Goal: Check status: Check status

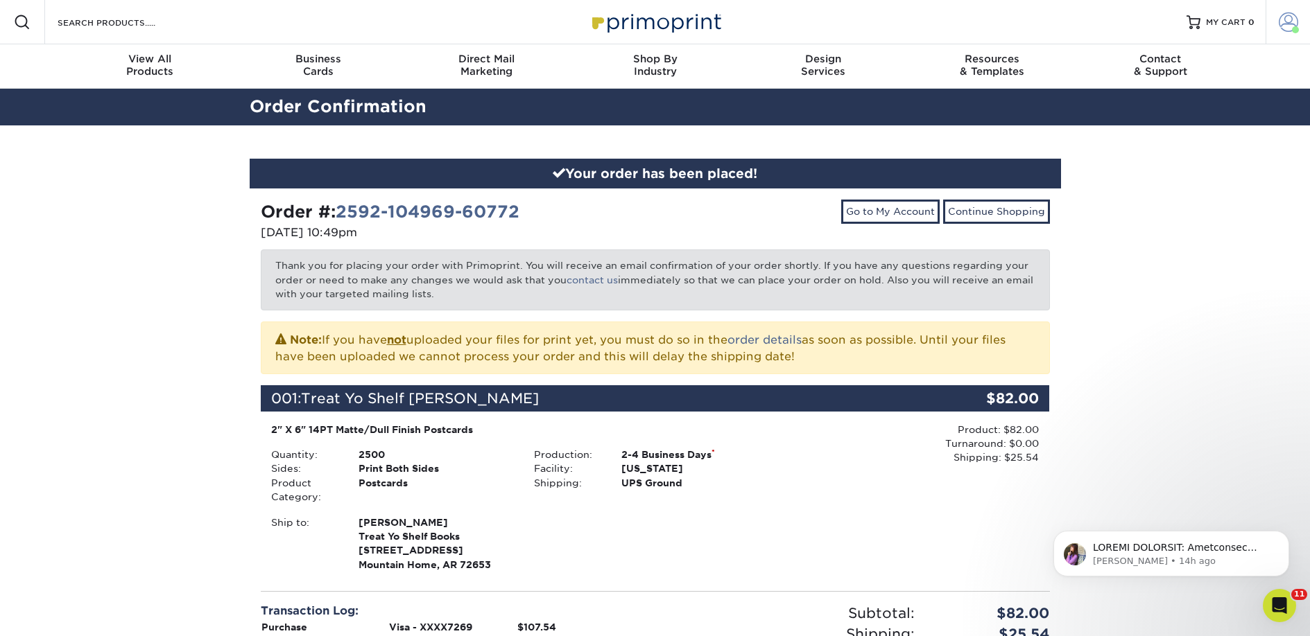
click at [1288, 27] on span at bounding box center [1287, 21] width 19 height 19
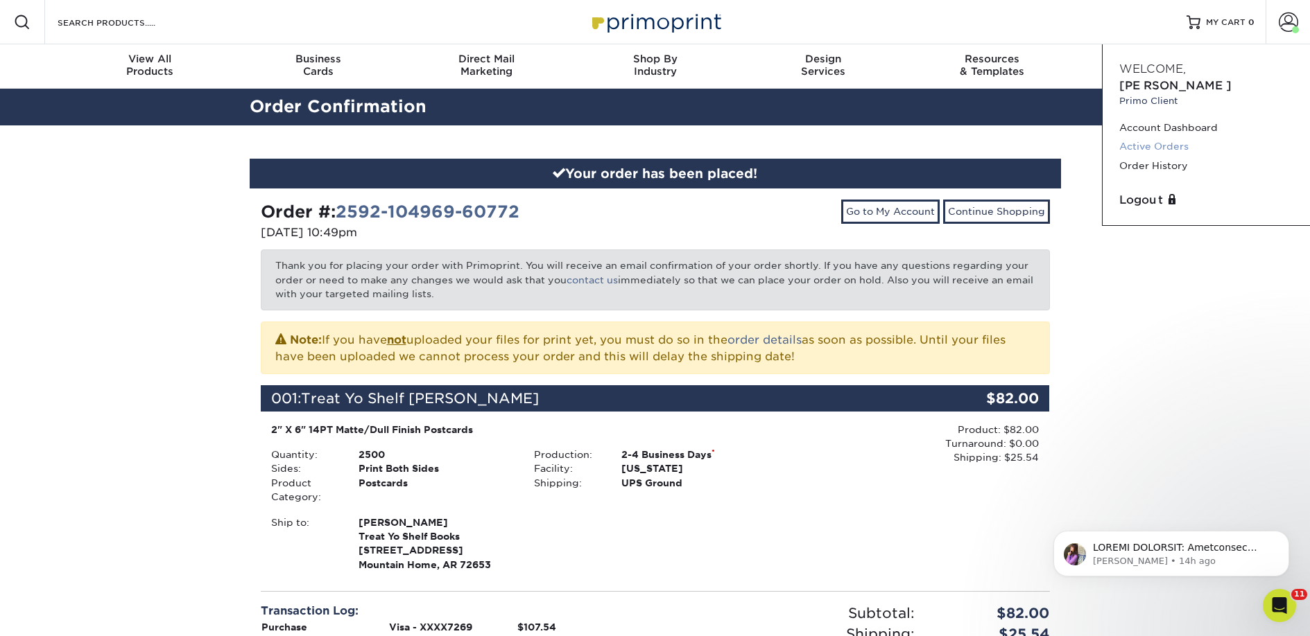
click at [1160, 137] on link "Active Orders" at bounding box center [1206, 146] width 174 height 19
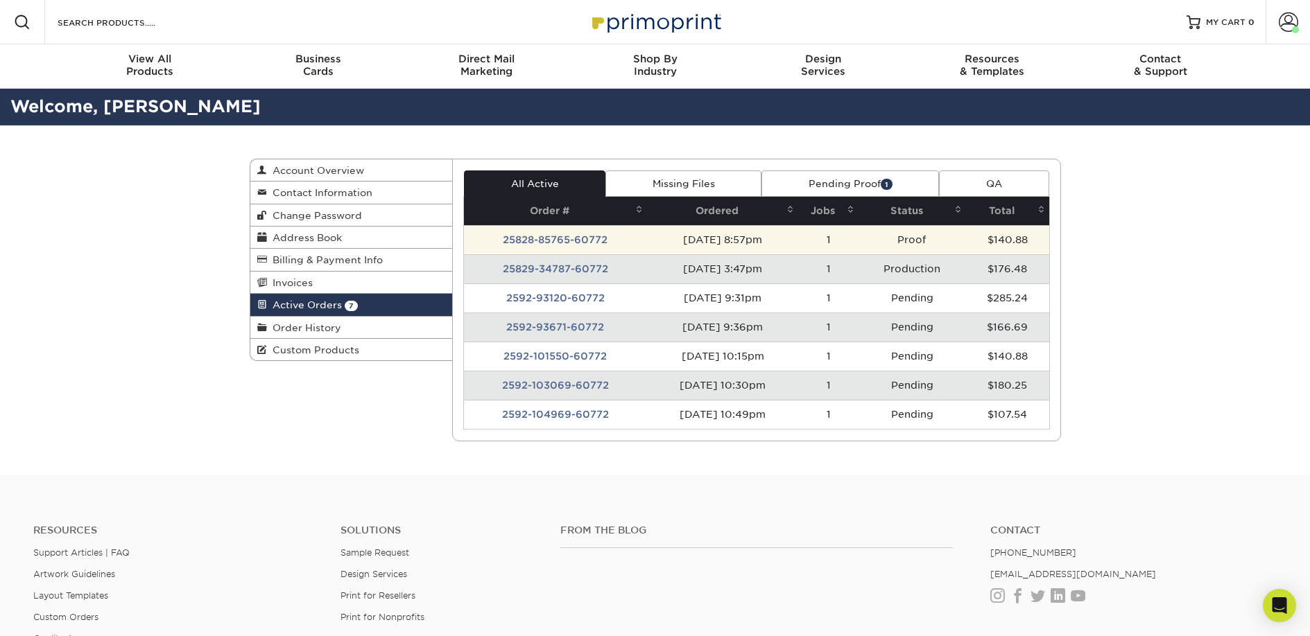
click at [570, 241] on td "25828-85765-60772" at bounding box center [555, 239] width 183 height 29
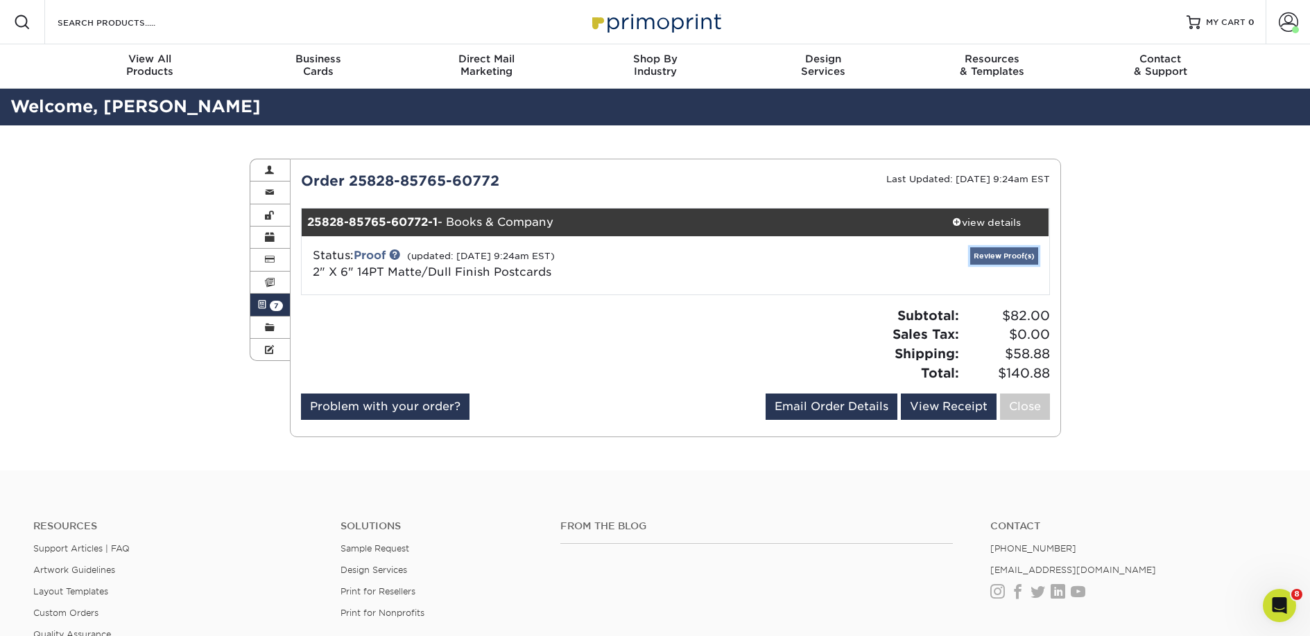
click at [983, 254] on link "Review Proof(s)" at bounding box center [1004, 255] width 68 height 17
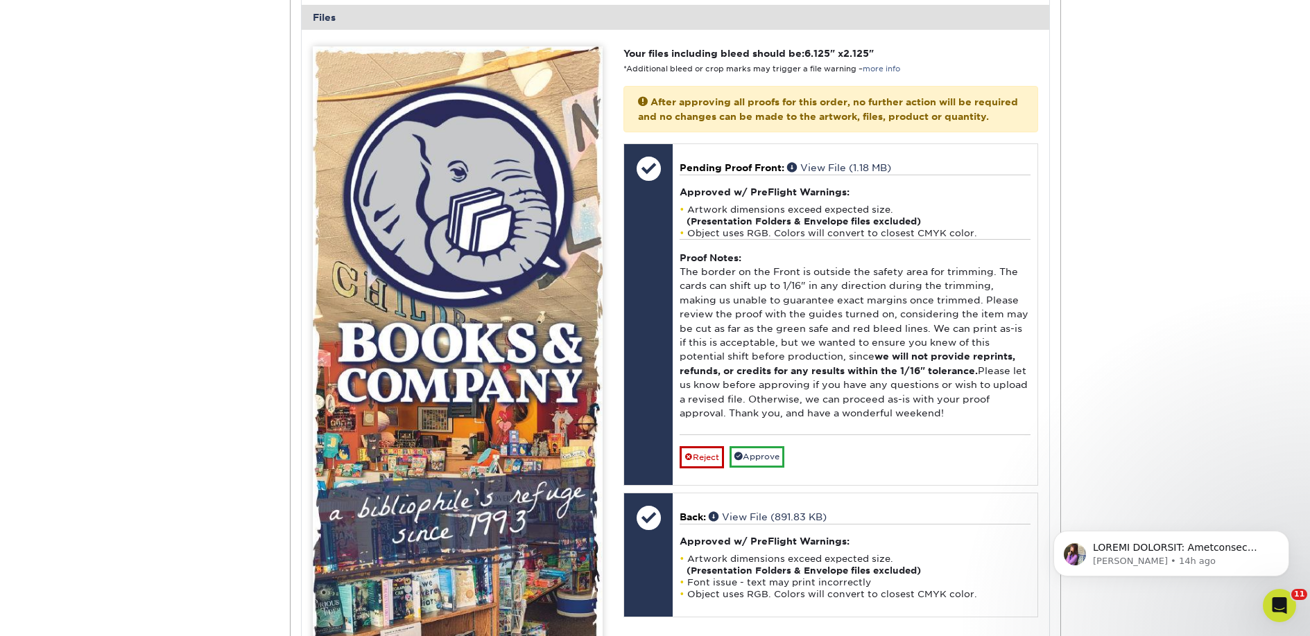
scroll to position [584, 0]
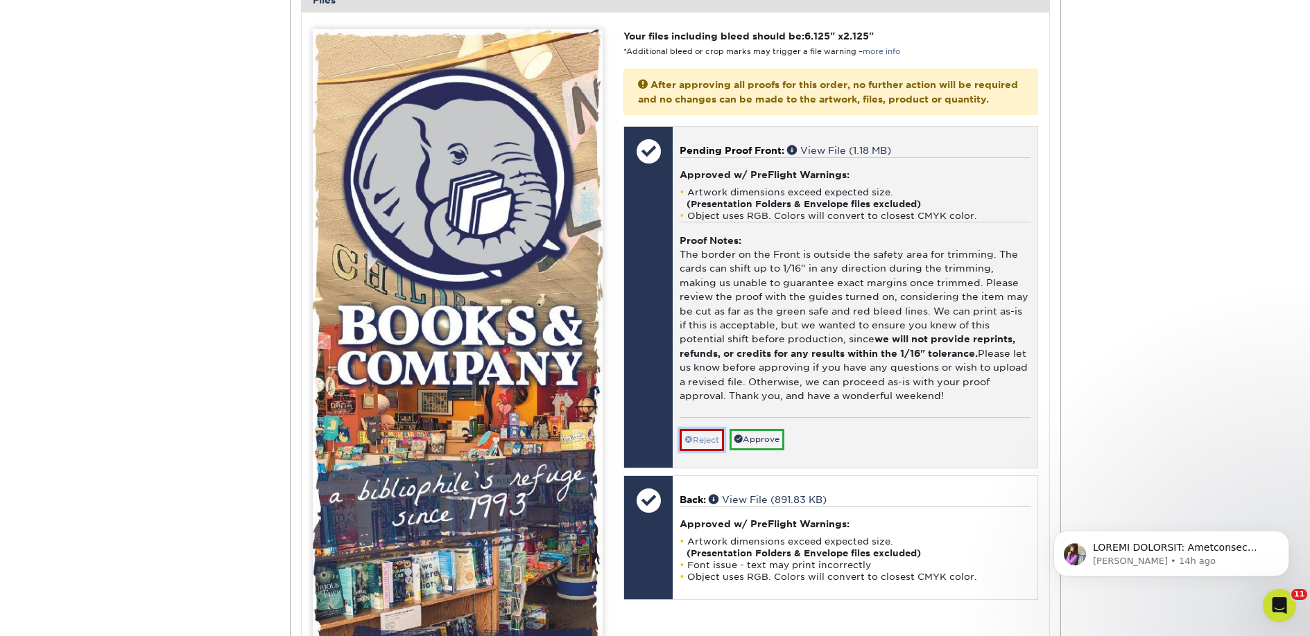
click at [704, 451] on link "Reject" at bounding box center [701, 440] width 44 height 22
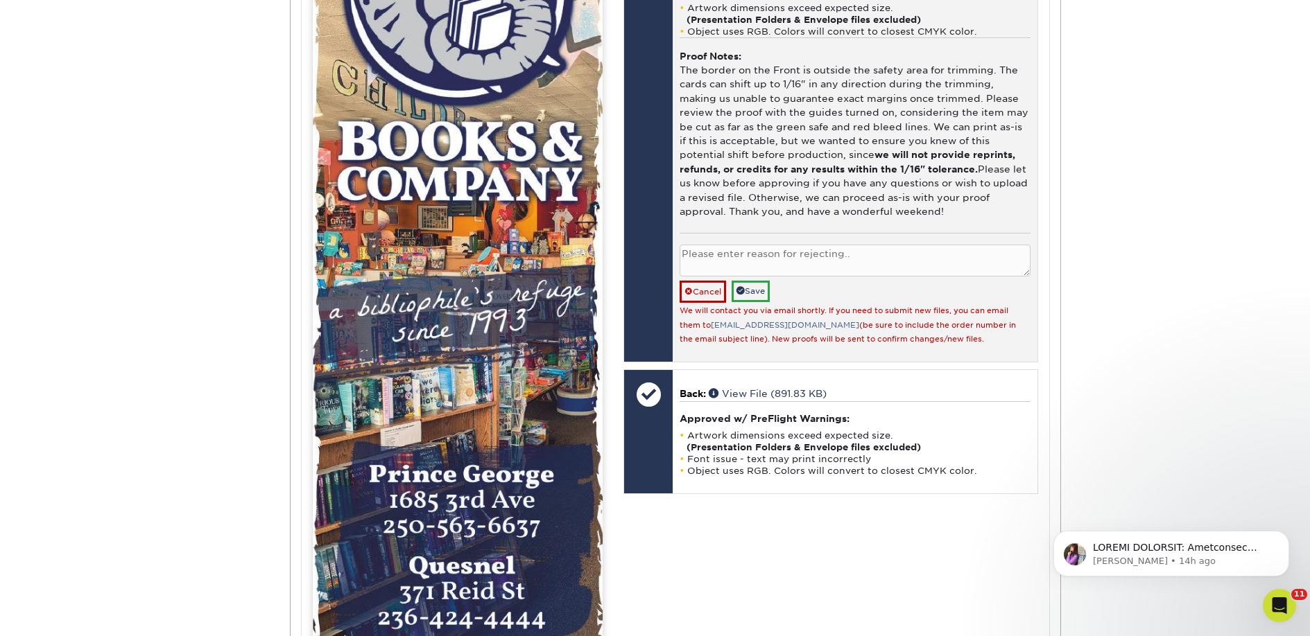
scroll to position [795, 0]
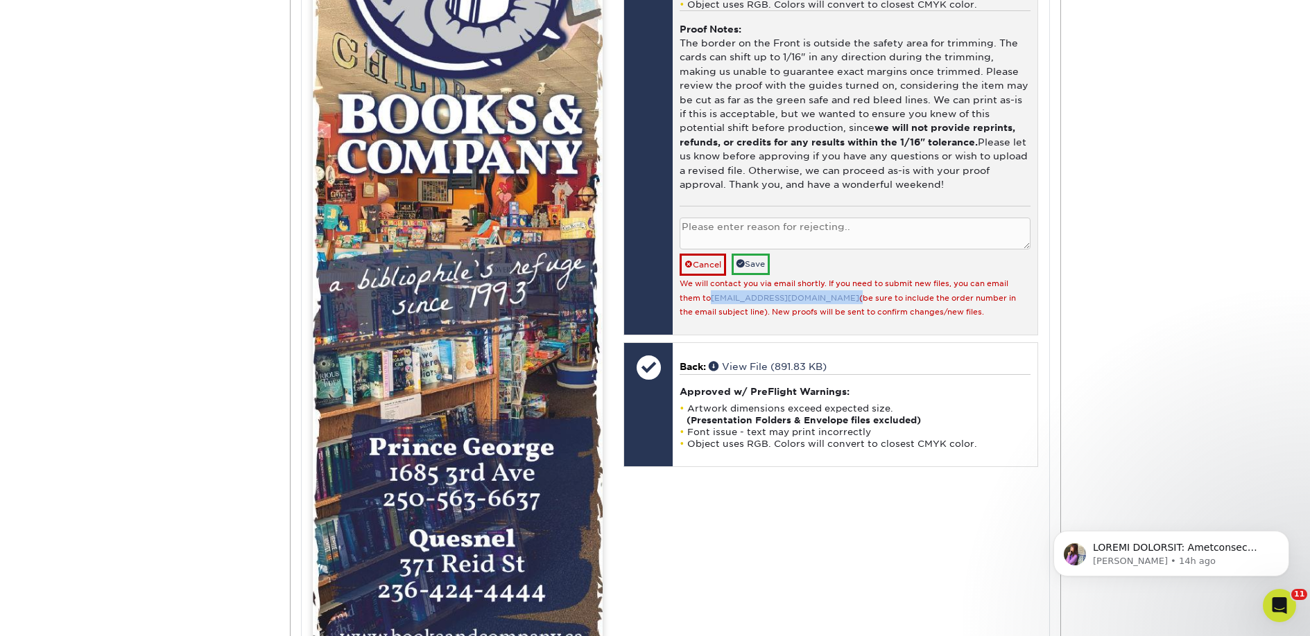
drag, startPoint x: 799, startPoint y: 313, endPoint x: 713, endPoint y: 313, distance: 86.0
click at [711, 313] on small "We will contact you via email shortly. If you need to submit new files, you can…" at bounding box center [847, 297] width 336 height 37
copy small "[EMAIL_ADDRESS][DOMAIN_NAME]"
click at [749, 275] on link "Save" at bounding box center [750, 264] width 38 height 21
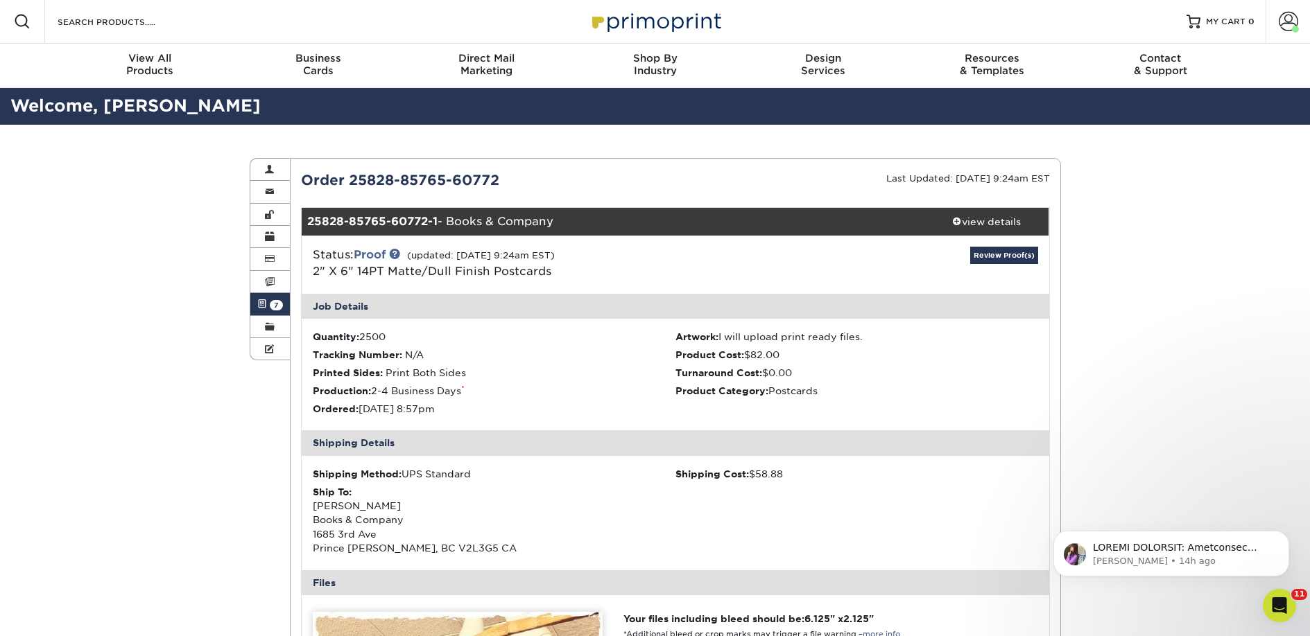
scroll to position [0, 0]
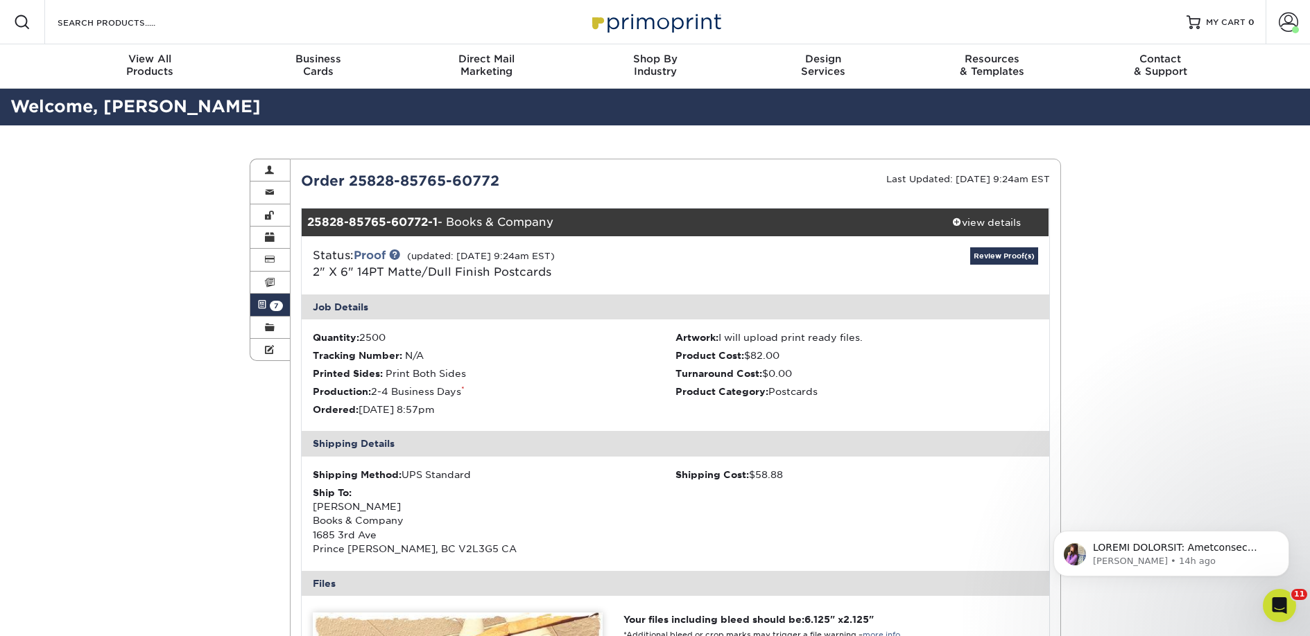
click at [401, 221] on strong "25828-85765-60772-1" at bounding box center [372, 222] width 130 height 13
copy div "25828-85765-60772-1 - Books & Company"
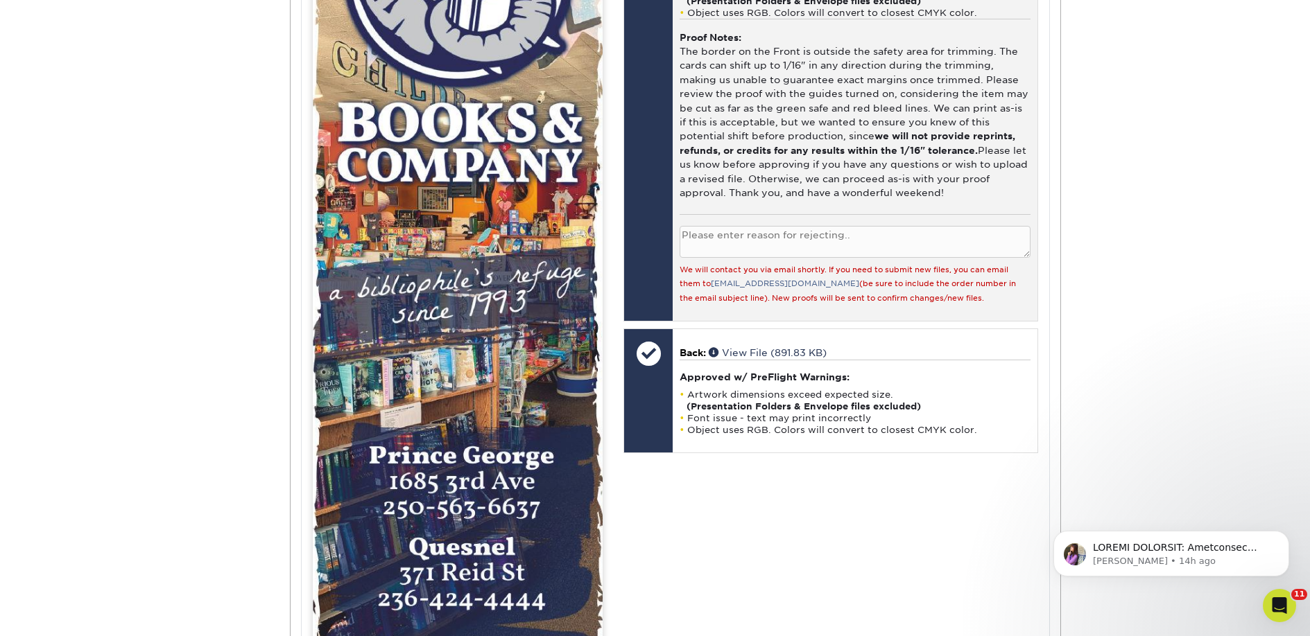
scroll to position [799, 0]
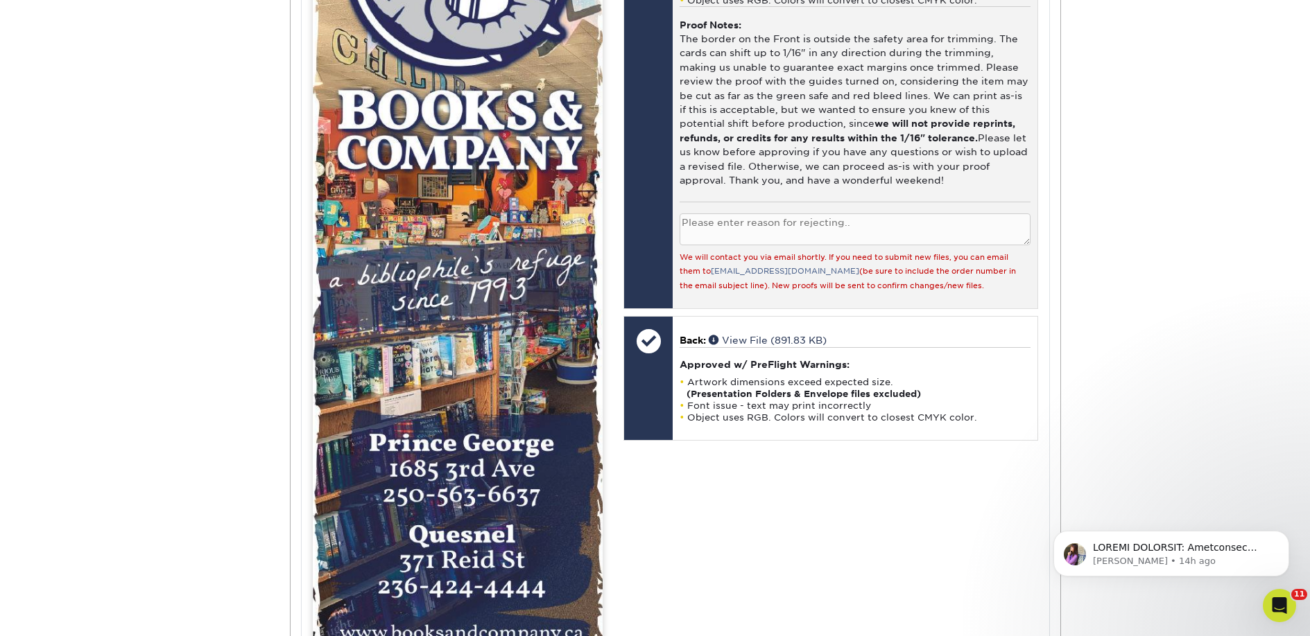
click at [835, 246] on textarea at bounding box center [854, 230] width 350 height 33
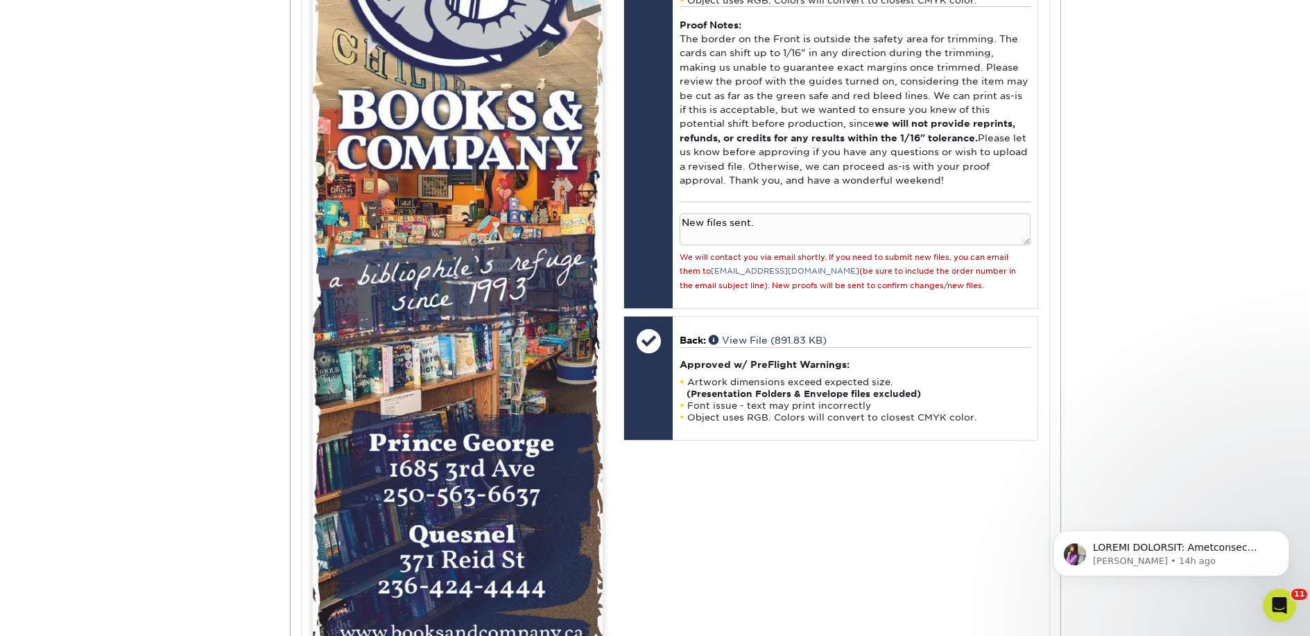
type textarea "New files sent."
drag, startPoint x: 1040, startPoint y: 225, endPoint x: 1073, endPoint y: 227, distance: 33.3
click at [1061, 225] on div "Active Orders Account Overview Contact Information Change Password Address Book…" at bounding box center [655, 159] width 832 height 1667
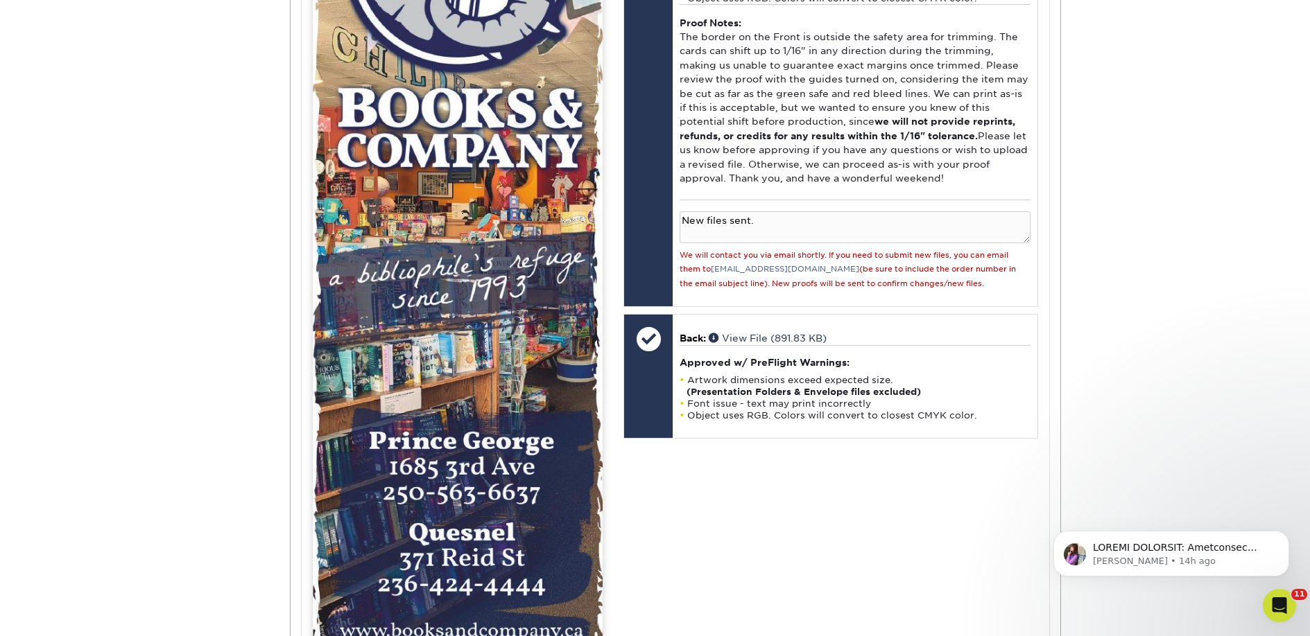
click at [1081, 231] on div "Active Orders Account Overview Contact Information Change Password Address Book…" at bounding box center [655, 157] width 1310 height 1667
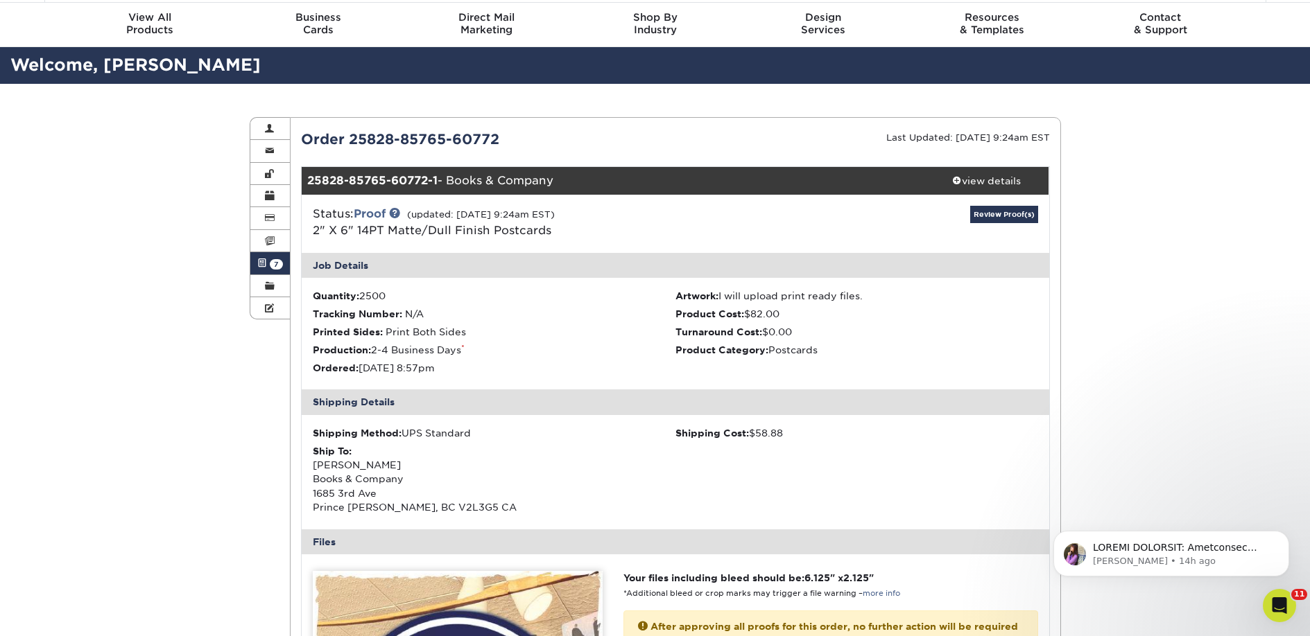
scroll to position [0, 0]
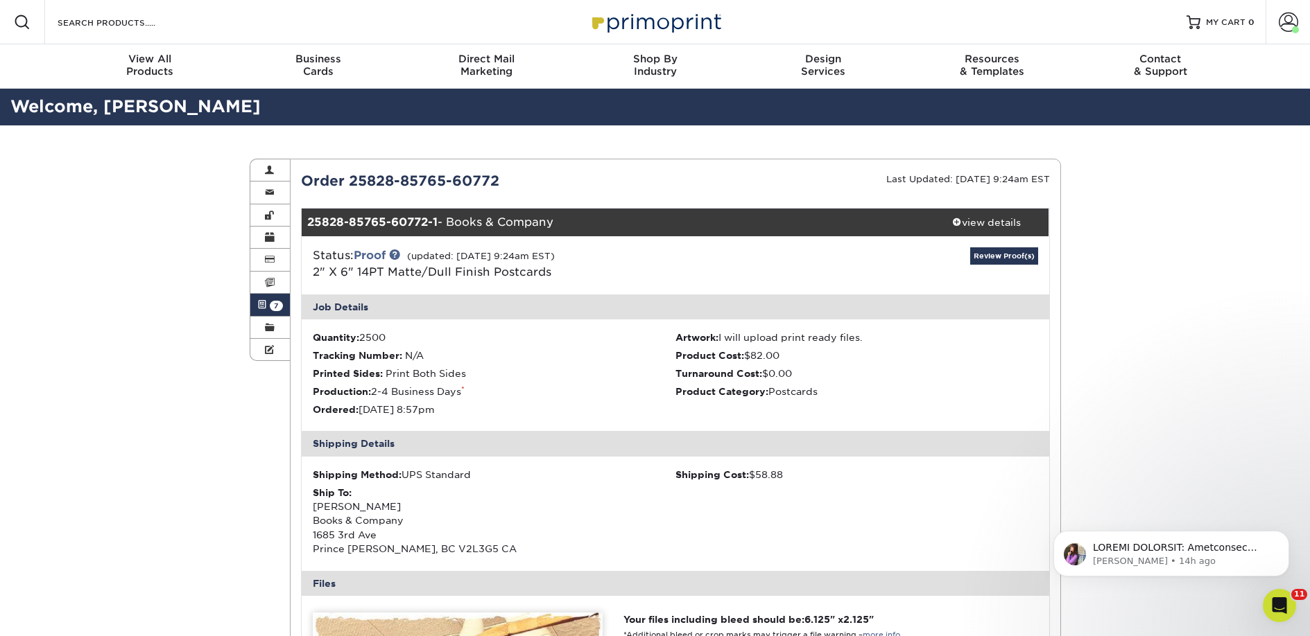
click at [266, 305] on link "Active Orders 7" at bounding box center [270, 305] width 40 height 22
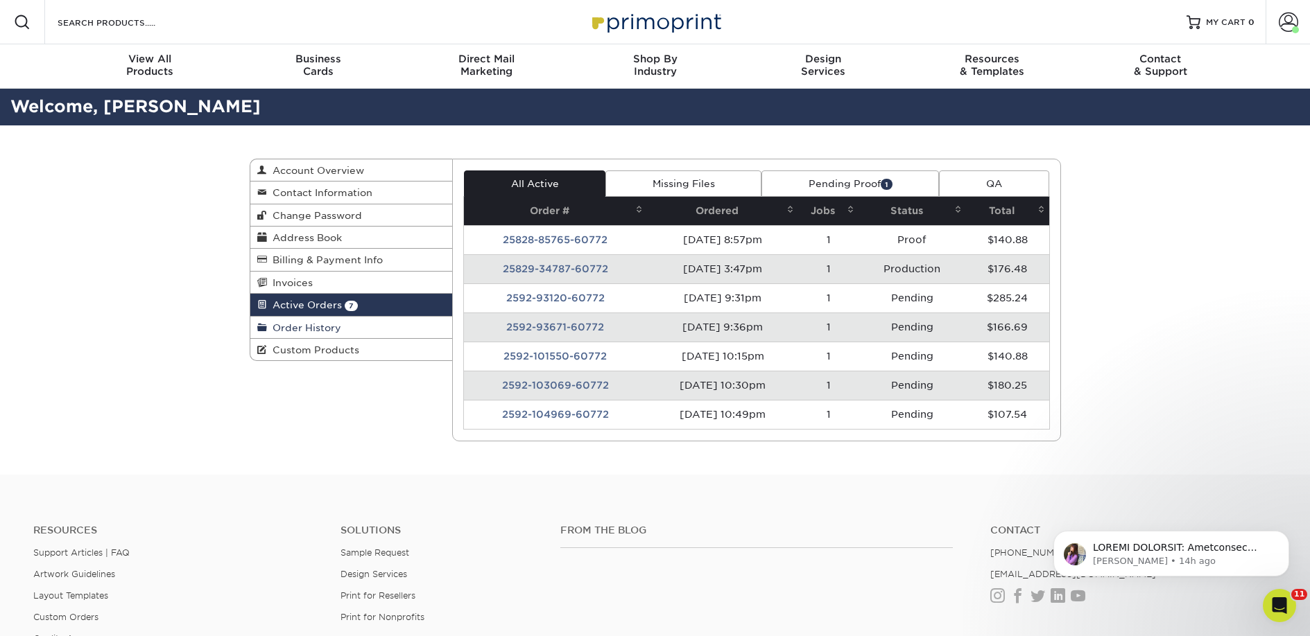
click at [292, 324] on span "Order History" at bounding box center [304, 327] width 74 height 11
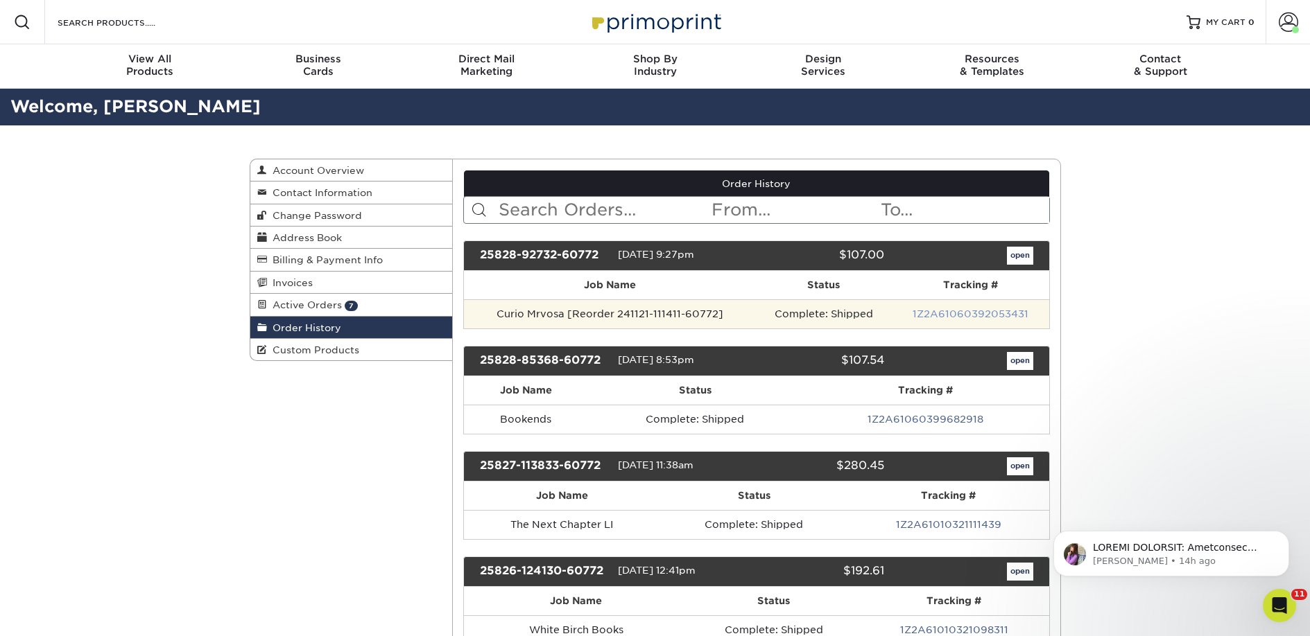
click at [942, 313] on link "1Z2A61060392053431" at bounding box center [970, 313] width 116 height 11
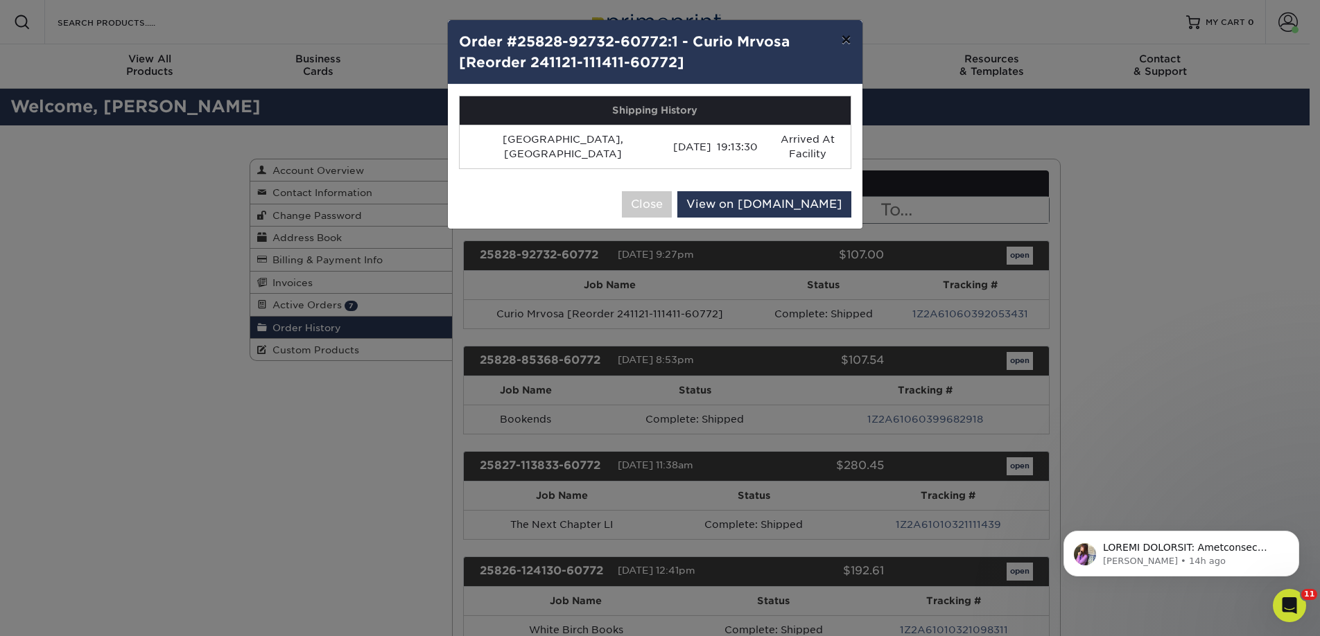
click at [849, 44] on button "×" at bounding box center [846, 39] width 32 height 39
